Goal: Task Accomplishment & Management: Manage account settings

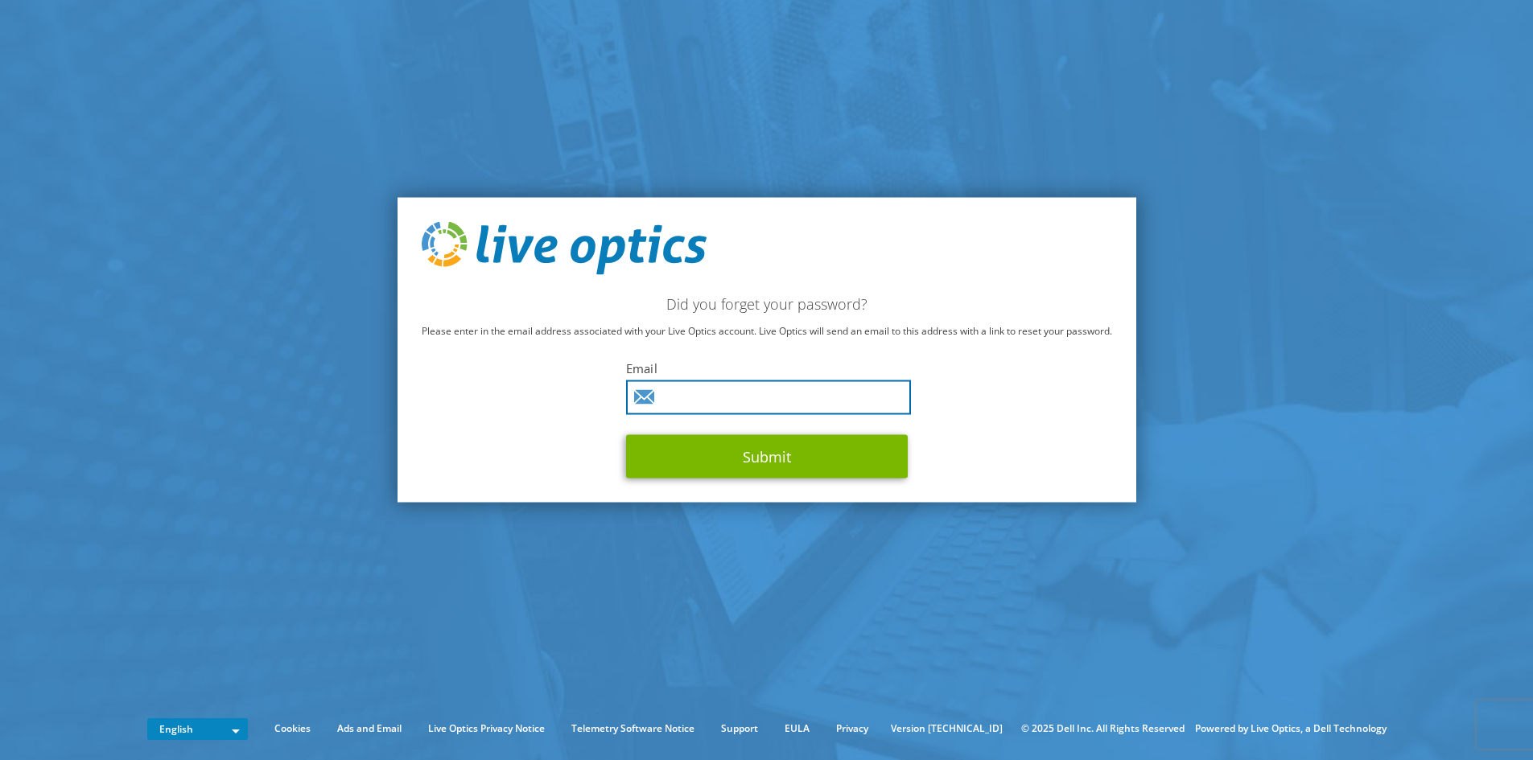
click at [693, 401] on input "text" at bounding box center [768, 397] width 285 height 35
click at [730, 395] on input "text" at bounding box center [768, 397] width 285 height 35
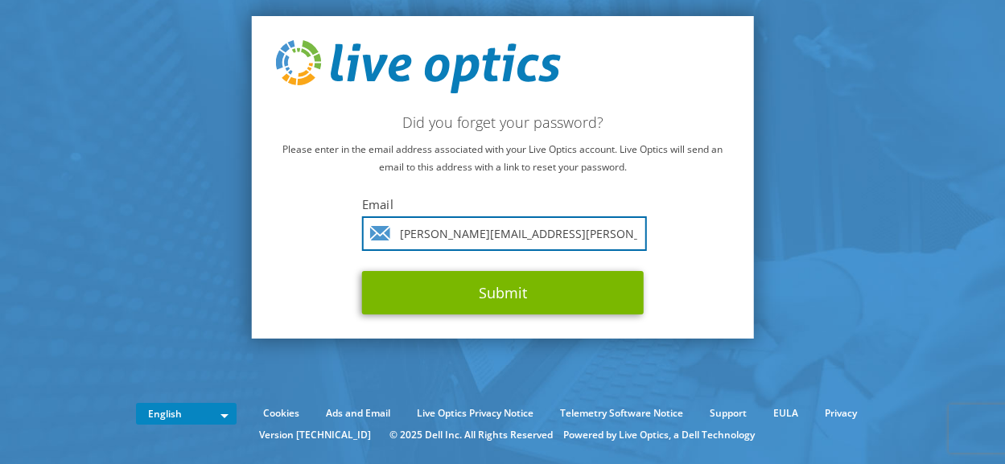
type input "[PERSON_NAME][EMAIL_ADDRESS][PERSON_NAME][DOMAIN_NAME]"
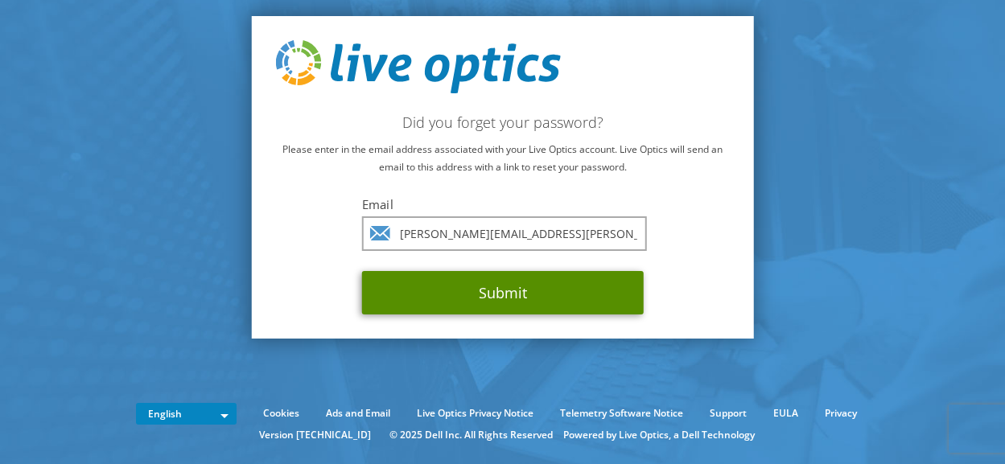
click at [511, 296] on button "Submit" at bounding box center [503, 292] width 282 height 43
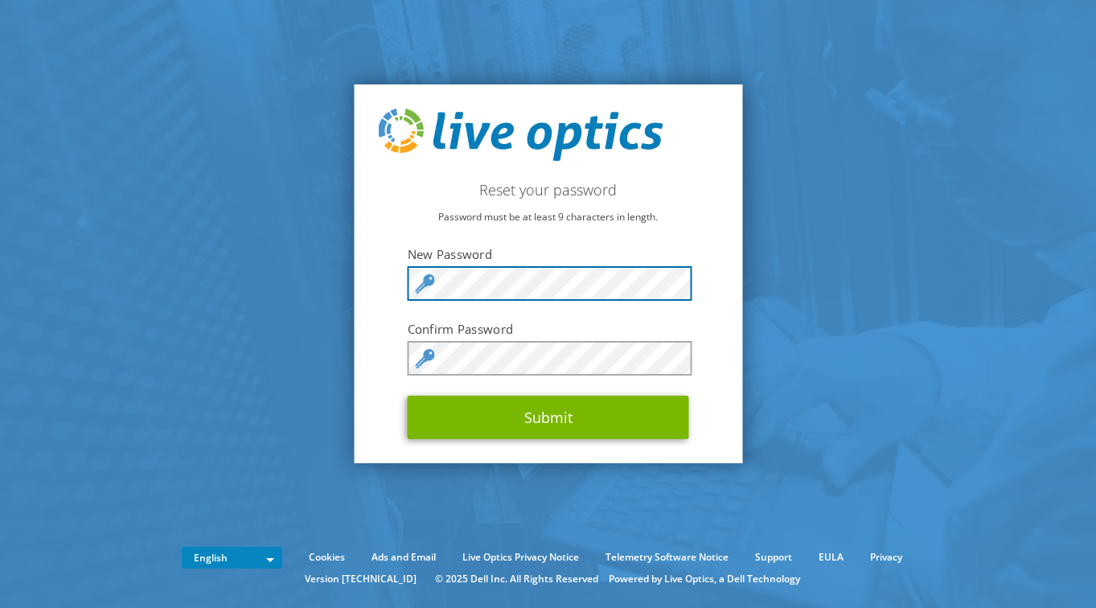
click at [400, 288] on div "Reset your password Password must be at least 9 characters in length. New Passw…" at bounding box center [548, 274] width 389 height 380
click at [334, 278] on section "Reset your password Password must be at least 9 characters in length. New Passw…" at bounding box center [548, 274] width 1096 height 548
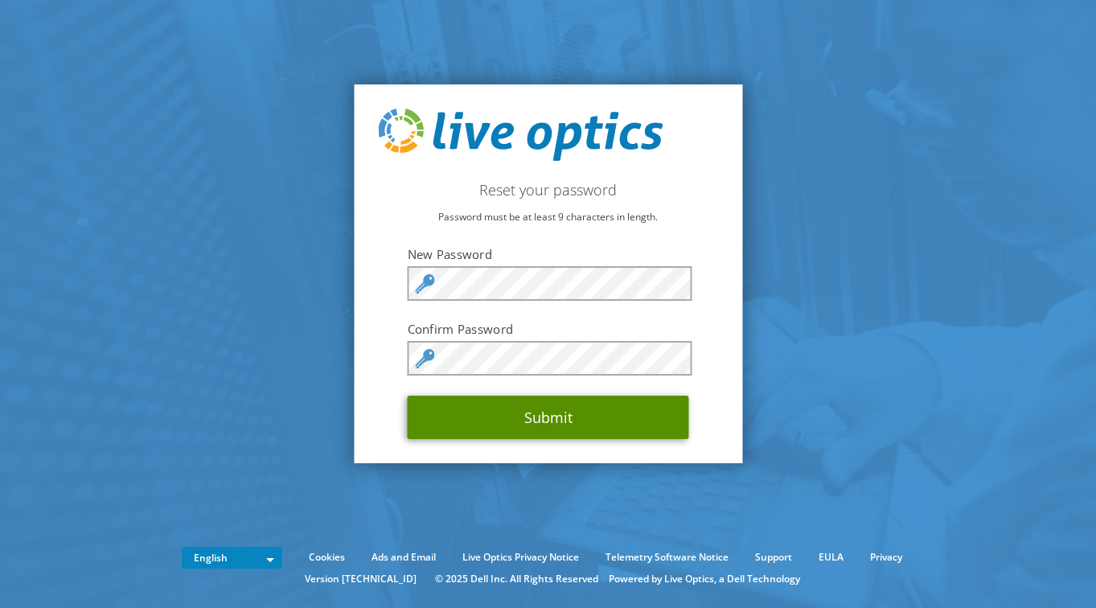
click at [570, 418] on button "Submit" at bounding box center [549, 417] width 282 height 43
